Goal: Task Accomplishment & Management: Manage account settings

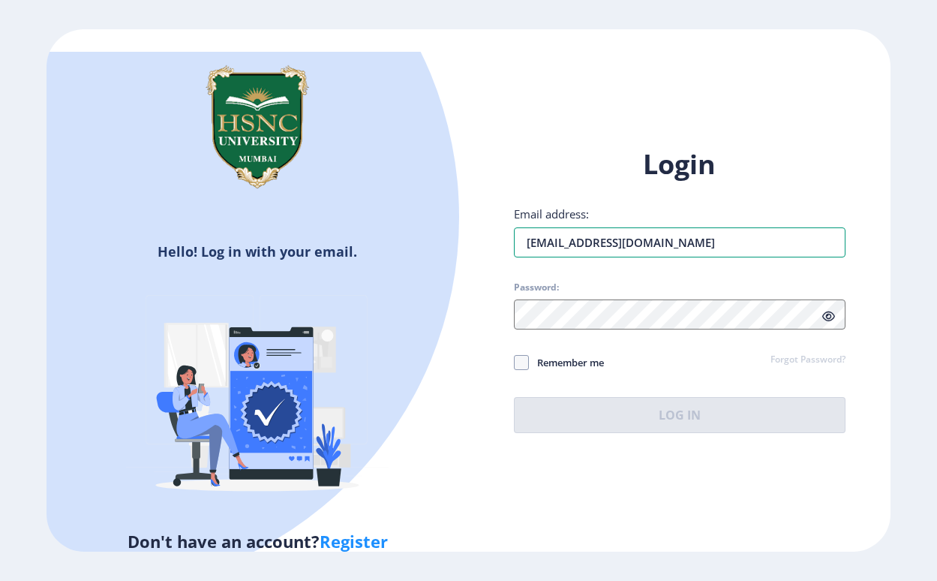
type input "[EMAIL_ADDRESS][DOMAIN_NAME]"
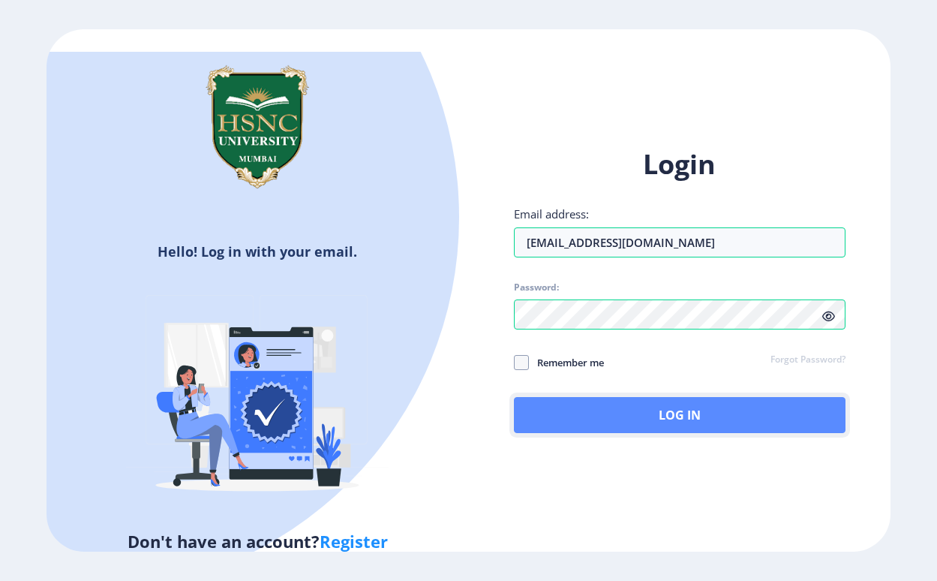
click at [646, 418] on button "Log In" at bounding box center [680, 415] width 332 height 36
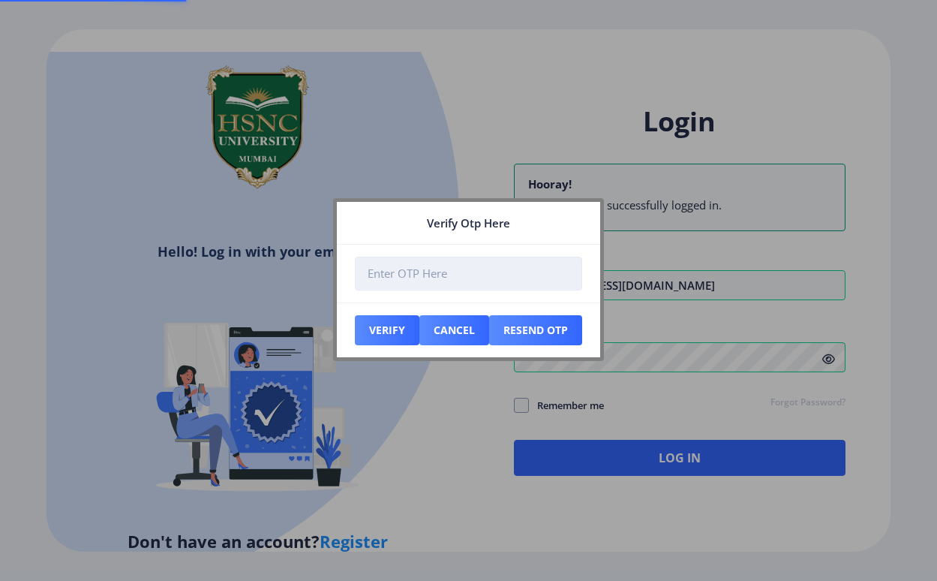
click at [480, 271] on input "number" at bounding box center [468, 274] width 227 height 34
type input "496830"
click at [399, 329] on button "Verify" at bounding box center [387, 330] width 65 height 30
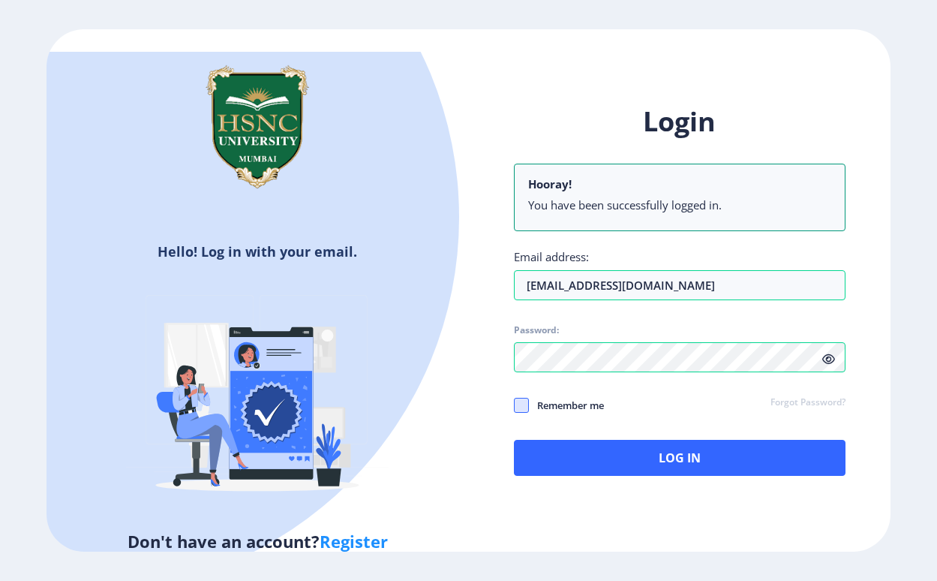
click at [518, 398] on span at bounding box center [521, 405] width 15 height 15
click at [515, 405] on input "Remember me" at bounding box center [514, 405] width 1 height 1
checkbox input "true"
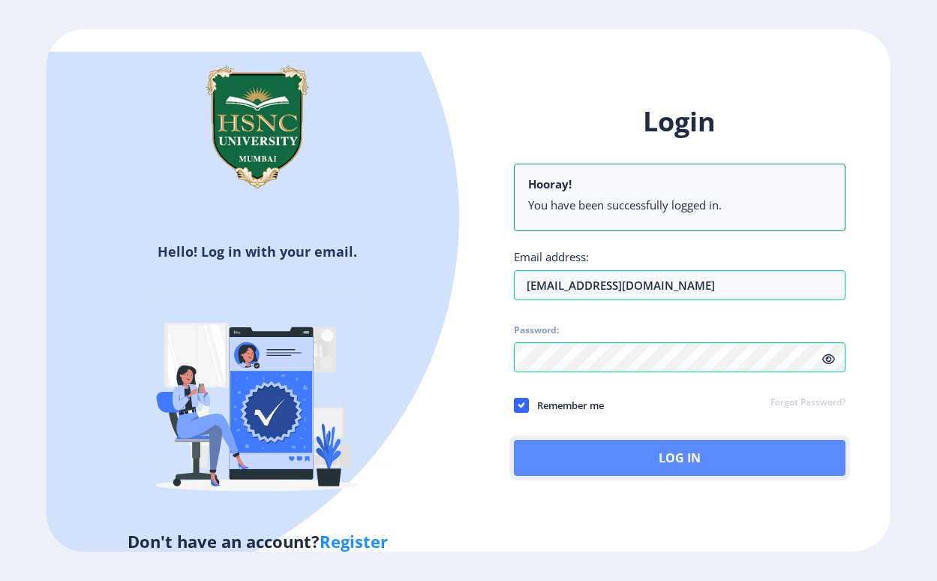
click at [530, 450] on button "Log In" at bounding box center [680, 458] width 332 height 36
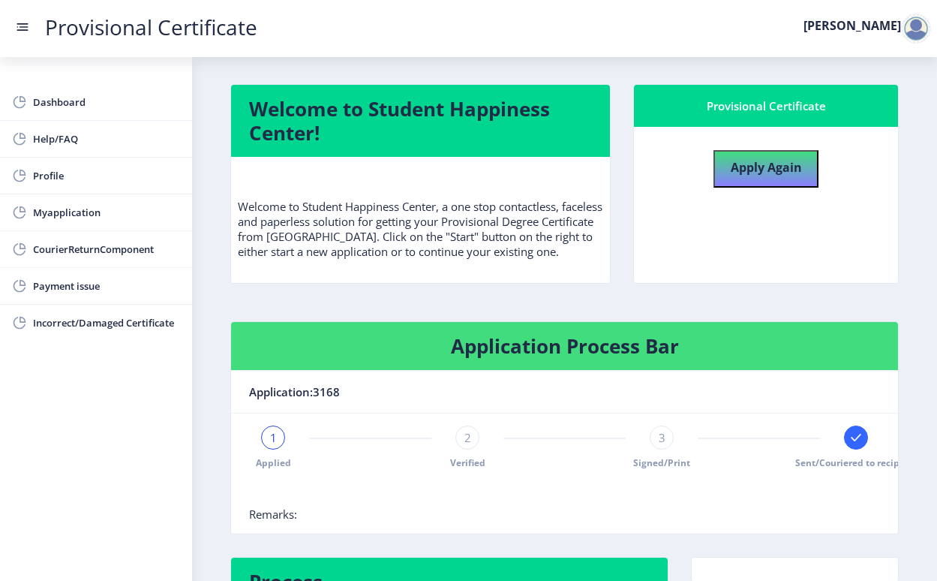
scroll to position [2, 0]
click at [74, 111] on link "Dashboard" at bounding box center [96, 102] width 192 height 36
click at [79, 202] on link "Myapplication" at bounding box center [96, 212] width 192 height 36
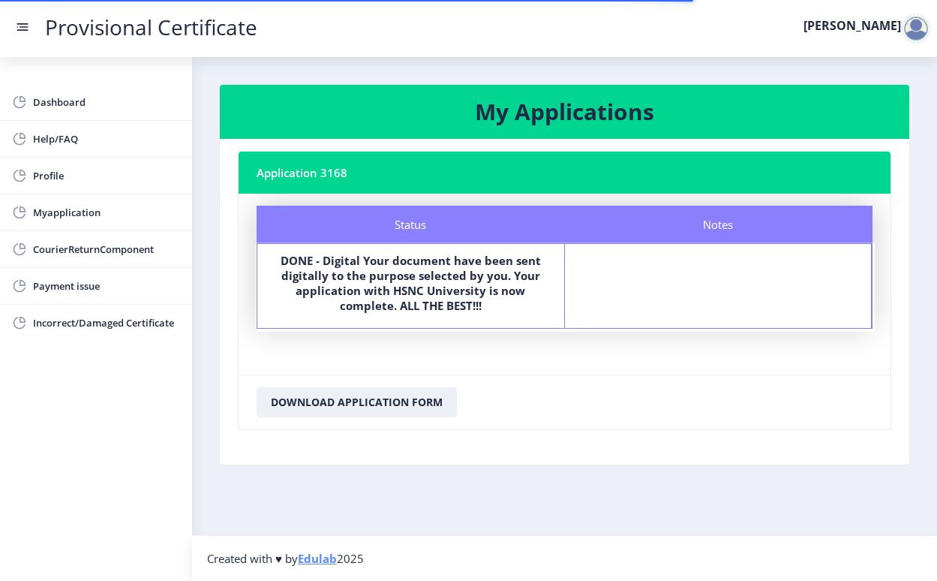
click at [362, 308] on b "DONE - Digital Your document have been sent digitally to the purpose selected b…" at bounding box center [411, 283] width 260 height 60
click at [100, 260] on link "CourierReturnComponent" at bounding box center [96, 249] width 192 height 36
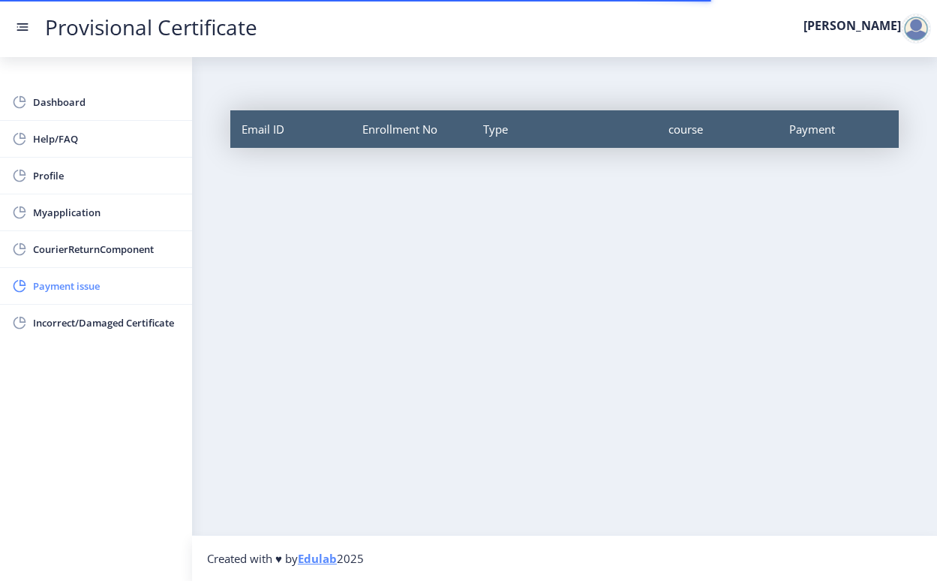
click at [104, 282] on span "Payment issue" at bounding box center [106, 286] width 147 height 18
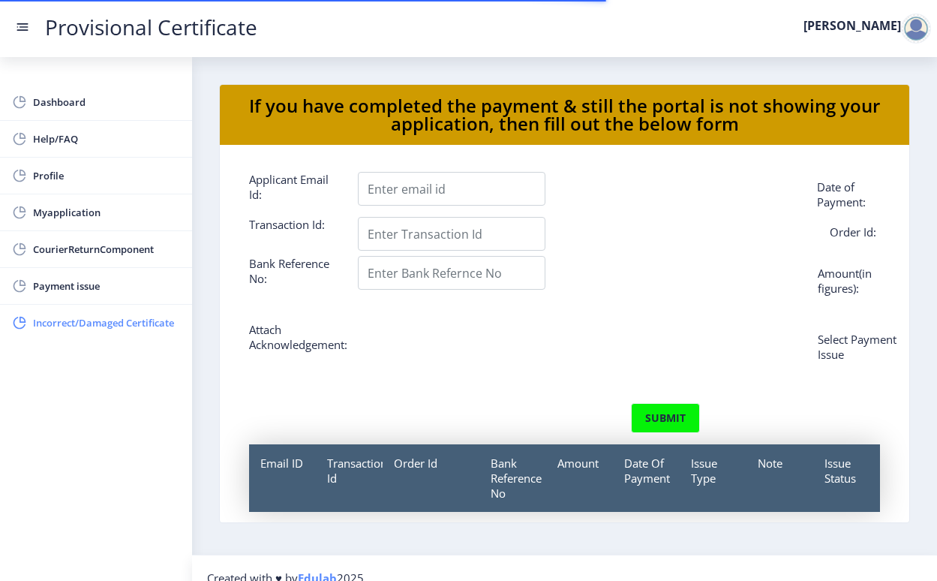
click at [112, 326] on span "Incorrect/Damaged Certificate" at bounding box center [106, 323] width 147 height 18
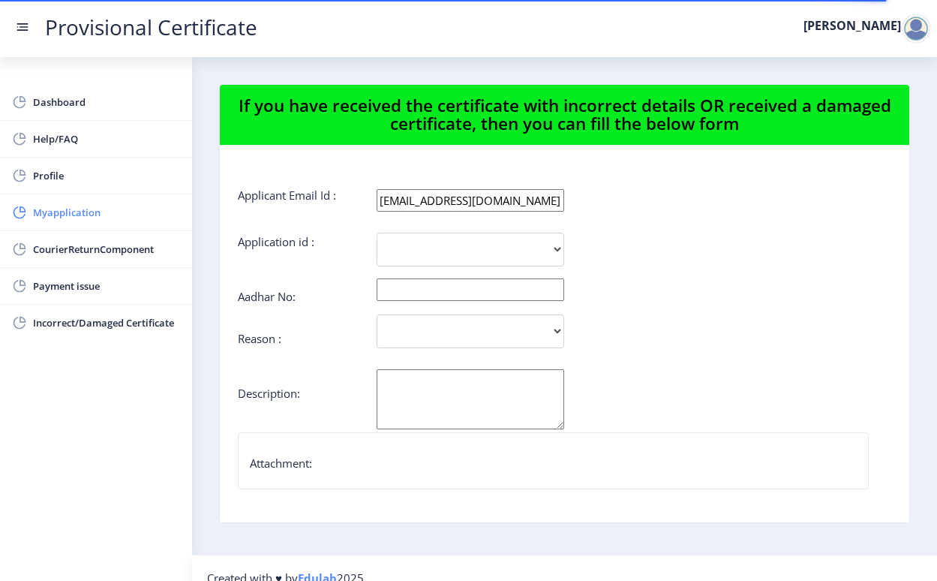
click at [102, 225] on link "Myapplication" at bounding box center [96, 212] width 192 height 36
